Goal: Transaction & Acquisition: Purchase product/service

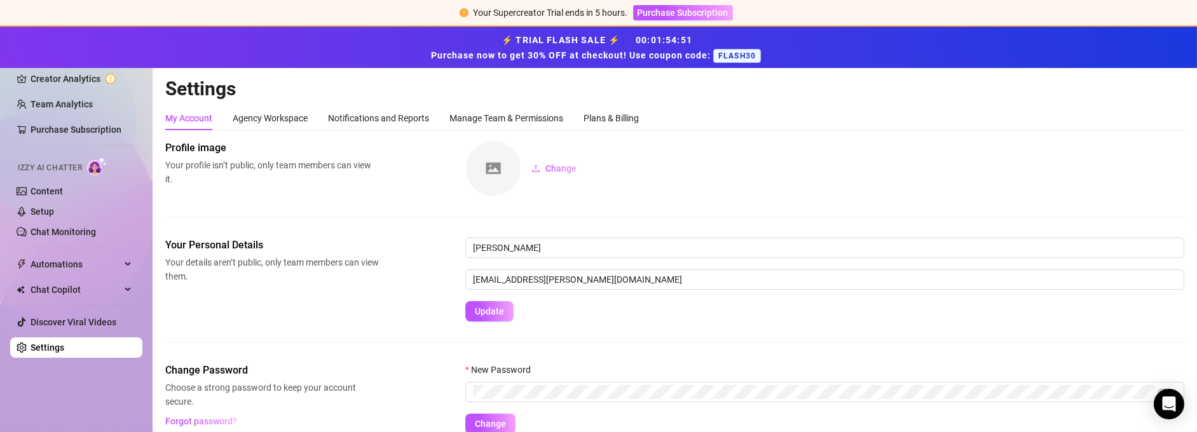
scroll to position [54, 0]
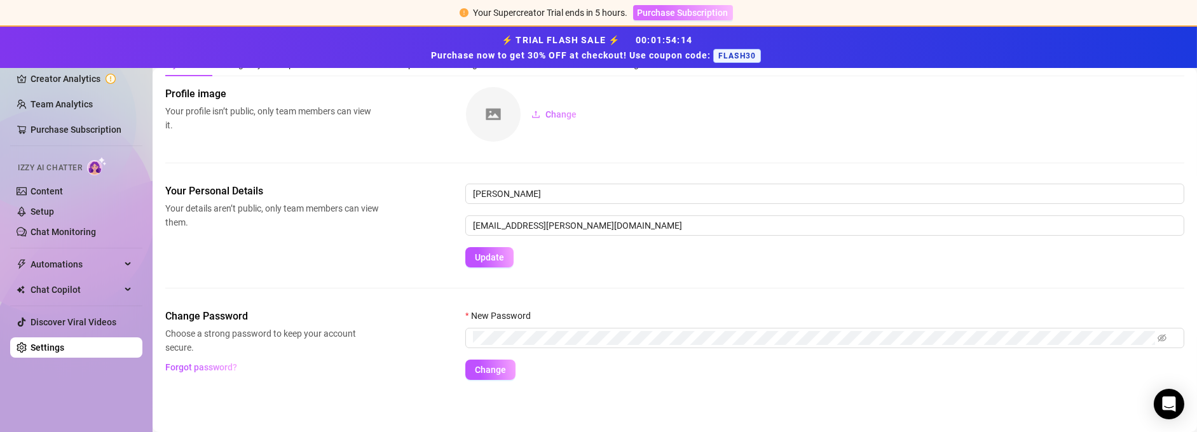
click at [682, 10] on span "Purchase Subscription" at bounding box center [683, 13] width 91 height 10
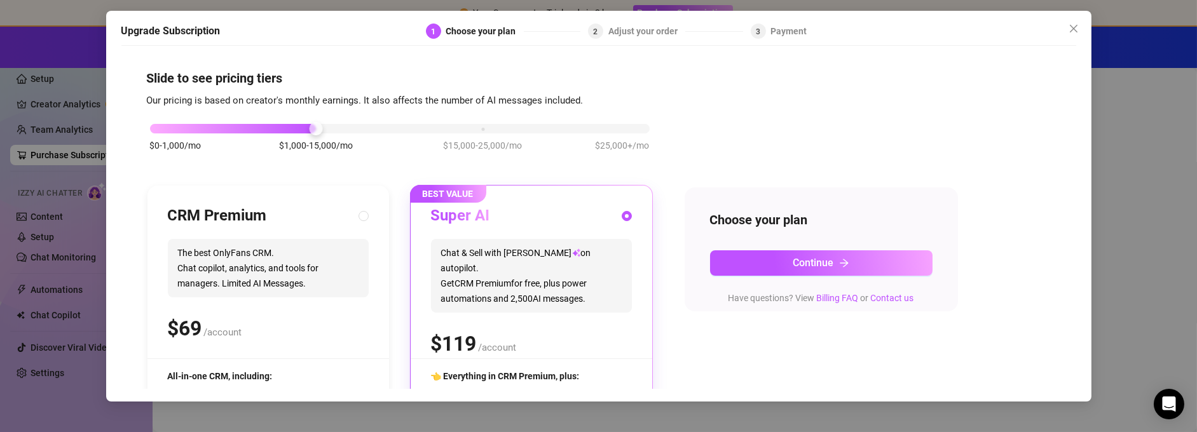
click at [532, 328] on div "$ /account" at bounding box center [531, 344] width 201 height 32
click at [288, 329] on div "$ /account" at bounding box center [268, 329] width 201 height 32
radio input "true"
radio input "false"
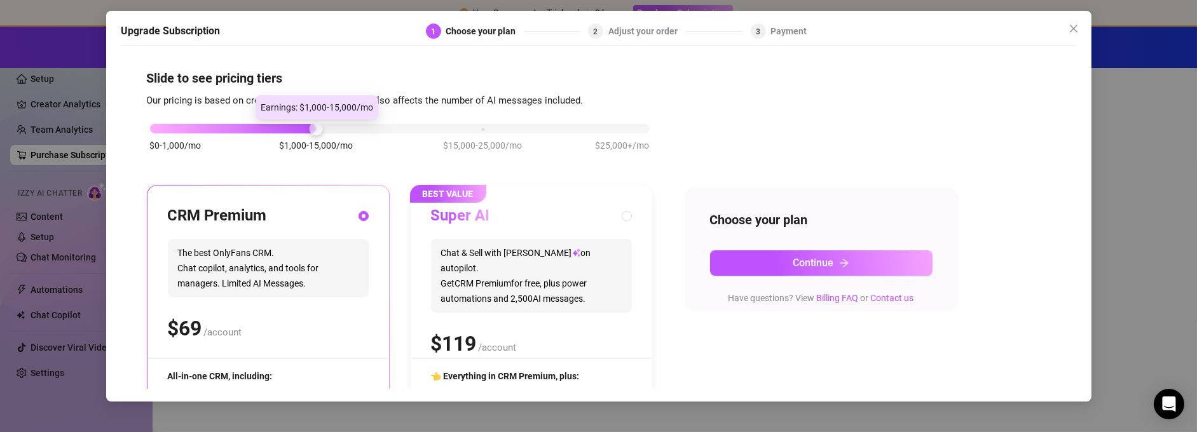
drag, startPoint x: 312, startPoint y: 131, endPoint x: 359, endPoint y: 123, distance: 47.0
click at [359, 123] on div "$0-1,000/mo $1,000-15,000/mo $15,000-25,000/mo $25,000+/mo" at bounding box center [400, 125] width 500 height 8
click at [296, 224] on div "CRM Premium" at bounding box center [268, 216] width 201 height 20
click at [1121, 179] on div "Upgrade Subscription 1 Choose your plan 2 Adjust your order 3 Payment Slide to …" at bounding box center [598, 216] width 1197 height 432
